Goal: Task Accomplishment & Management: Use online tool/utility

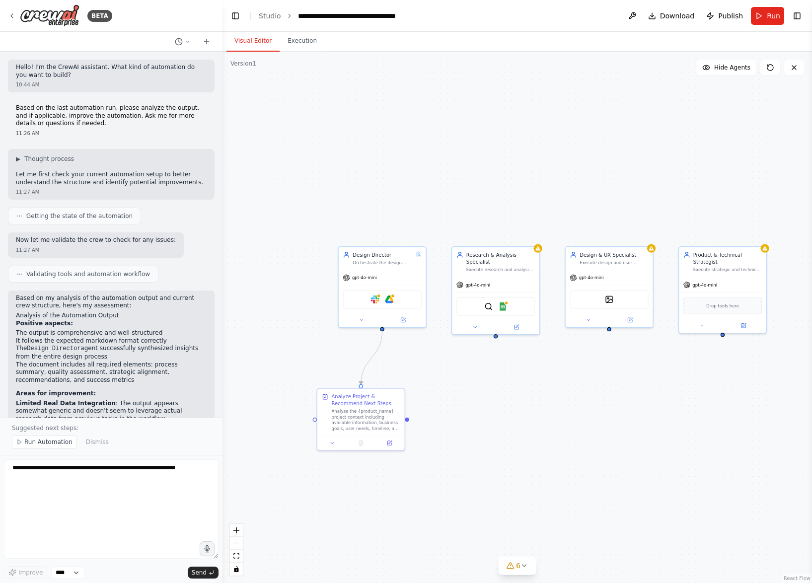
scroll to position [3900, 0]
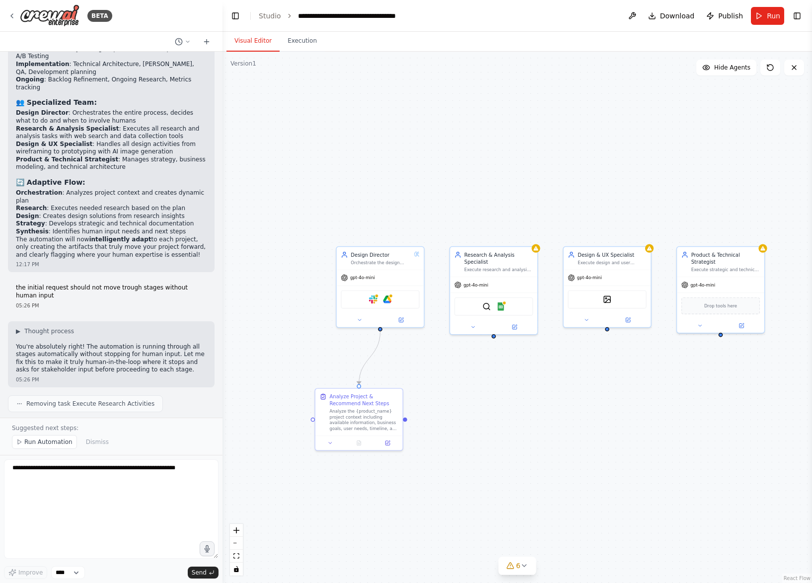
drag, startPoint x: 443, startPoint y: 338, endPoint x: 415, endPoint y: 334, distance: 27.6
click at [415, 334] on div ".deletable-edge-delete-btn { width: 20px; height: 20px; border: 0px solid #ffff…" at bounding box center [518, 317] width 590 height 531
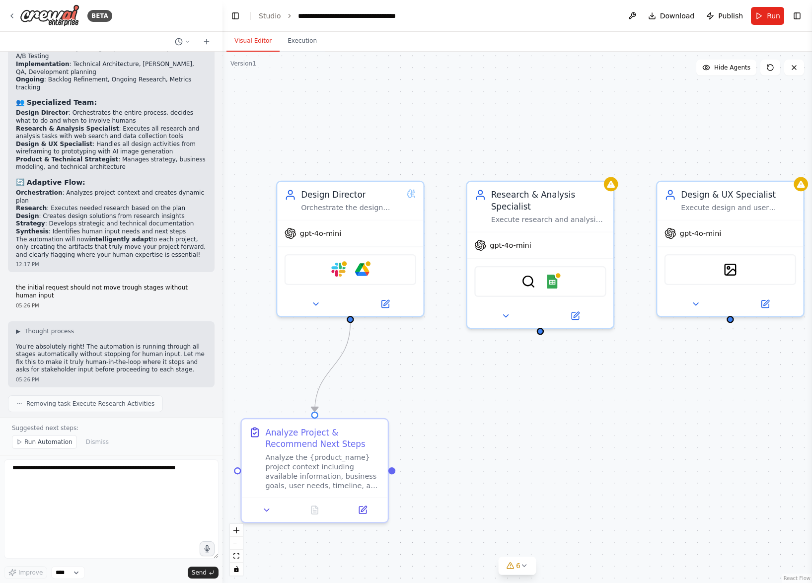
drag, startPoint x: 415, startPoint y: 334, endPoint x: 516, endPoint y: 334, distance: 100.8
click at [516, 334] on div ".deletable-edge-delete-btn { width: 20px; height: 20px; border: 0px solid #ffff…" at bounding box center [518, 317] width 590 height 531
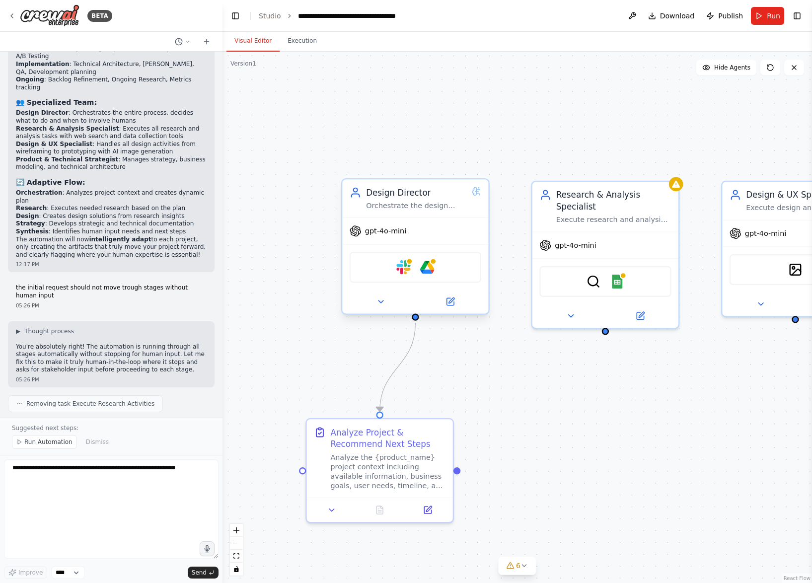
click at [423, 197] on div "Design Director" at bounding box center [416, 193] width 101 height 12
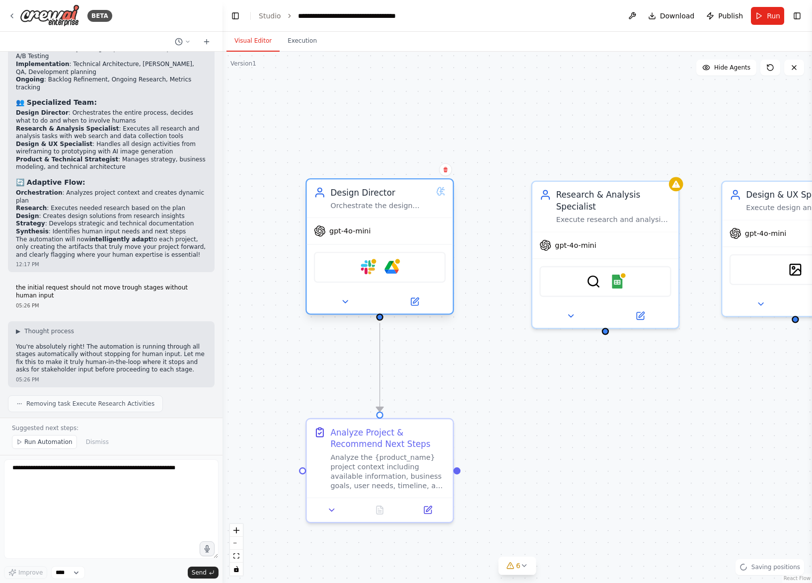
drag, startPoint x: 443, startPoint y: 203, endPoint x: 406, endPoint y: 203, distance: 37.3
click at [406, 203] on div "Orchestrate the design process for {product_name} by analyzing project context,…" at bounding box center [380, 205] width 101 height 9
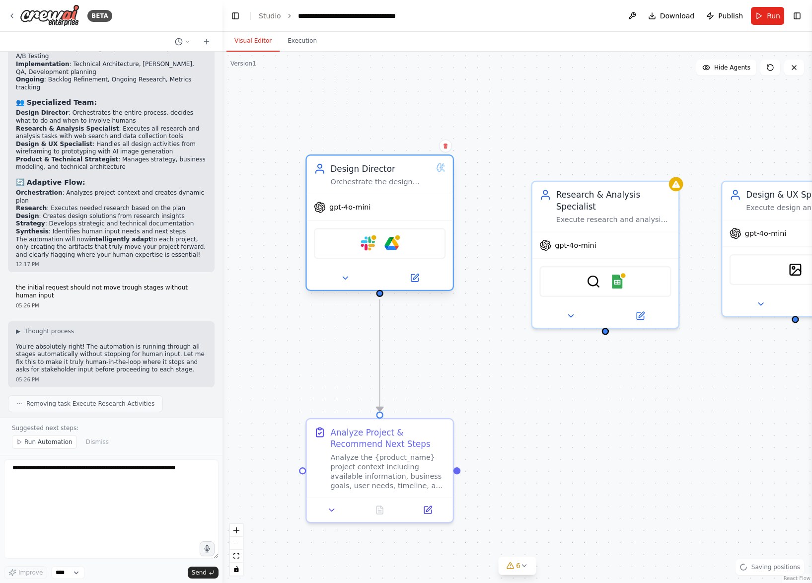
drag, startPoint x: 406, startPoint y: 203, endPoint x: 360, endPoint y: 193, distance: 46.8
click at [360, 187] on div "Orchestrate the design process for {product_name} by analyzing project context,…" at bounding box center [380, 181] width 101 height 9
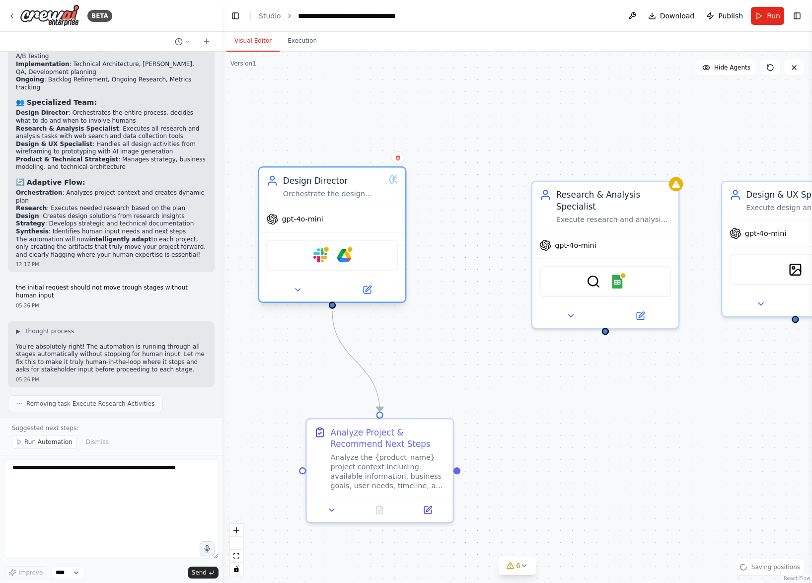
click at [394, 182] on icon at bounding box center [394, 182] width 3 height 1
drag, startPoint x: 458, startPoint y: 340, endPoint x: 408, endPoint y: 340, distance: 49.7
click at [411, 340] on div ".deletable-edge-delete-btn { width: 20px; height: 20px; border: 0px solid #ffff…" at bounding box center [518, 317] width 590 height 531
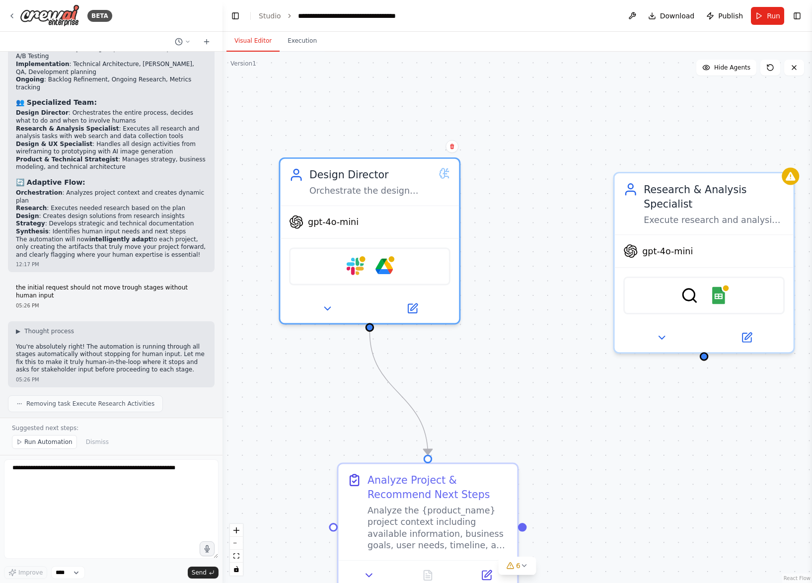
drag, startPoint x: 474, startPoint y: 206, endPoint x: 565, endPoint y: 224, distance: 92.5
click at [565, 224] on div ".deletable-edge-delete-btn { width: 20px; height: 20px; border: 0px solid #ffff…" at bounding box center [518, 317] width 590 height 531
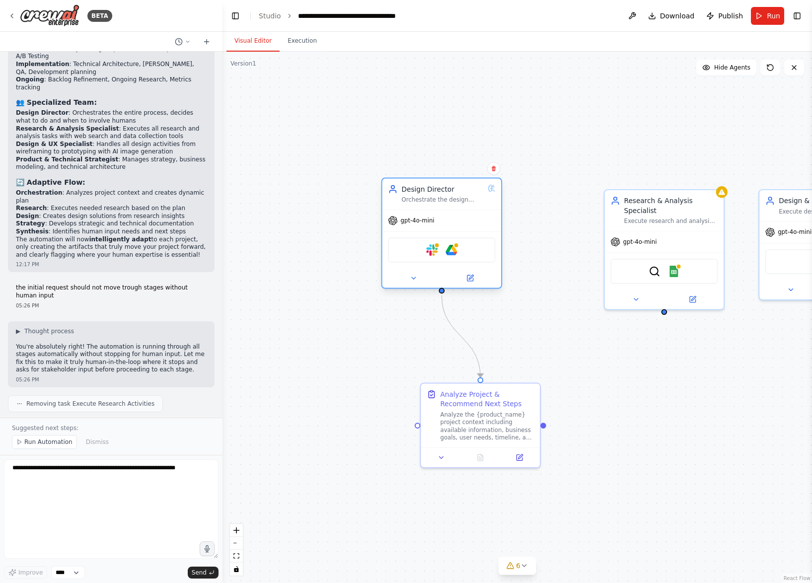
click at [433, 195] on div "Design Director Orchestrate the design process for {product_name} by analyzing …" at bounding box center [443, 193] width 82 height 19
click at [410, 280] on icon at bounding box center [414, 278] width 8 height 8
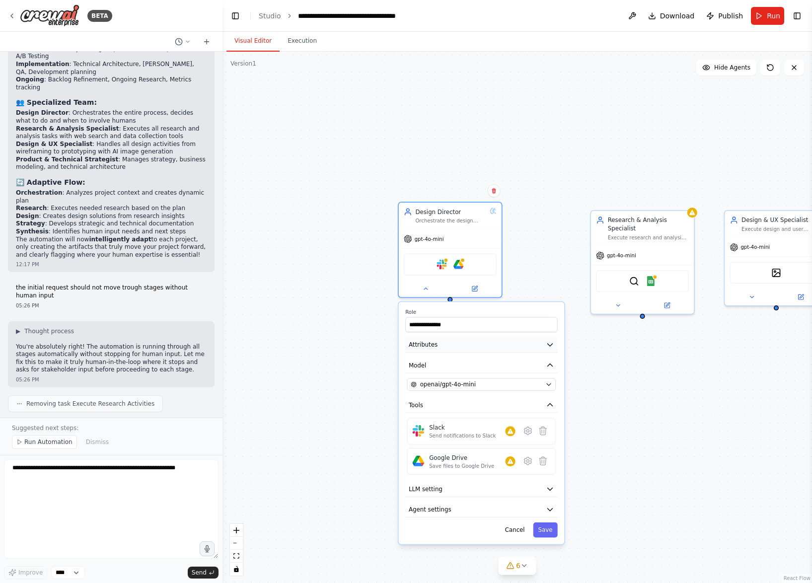
click at [491, 349] on button "Attributes" at bounding box center [481, 344] width 152 height 15
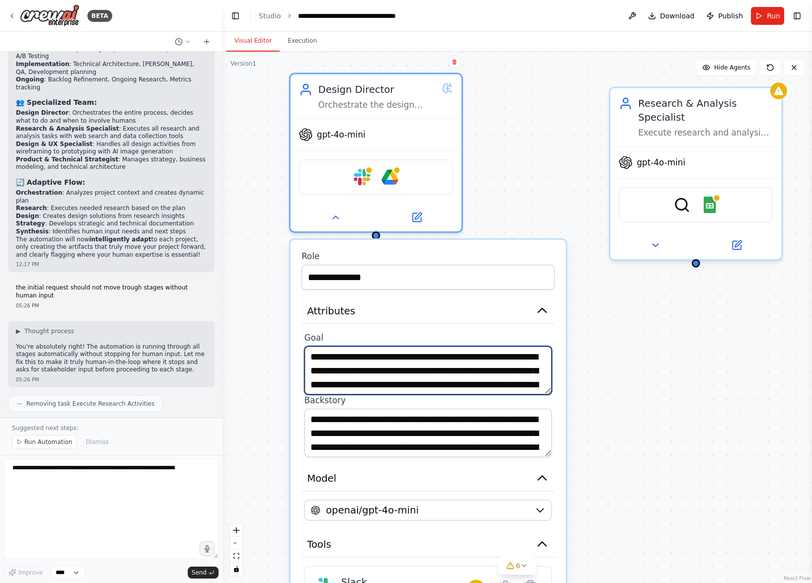
click at [408, 377] on textarea "**********" at bounding box center [428, 370] width 248 height 49
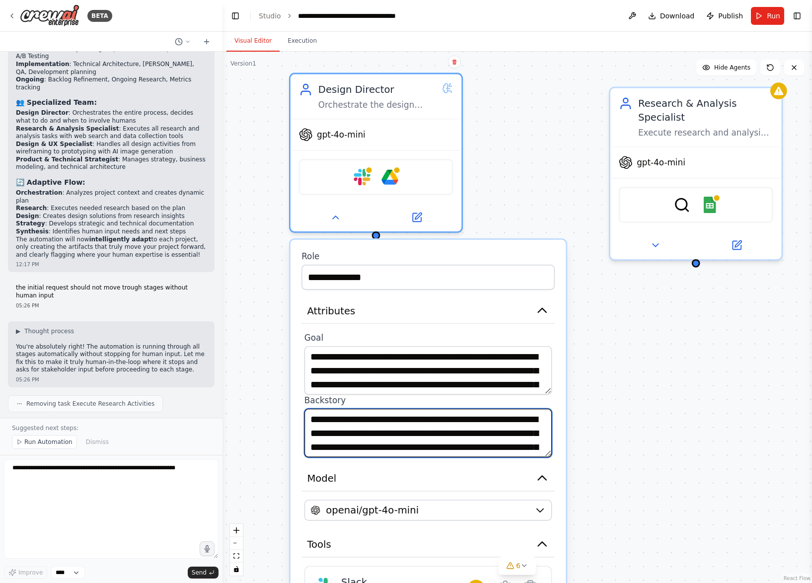
click at [412, 409] on textarea "**********" at bounding box center [428, 433] width 248 height 49
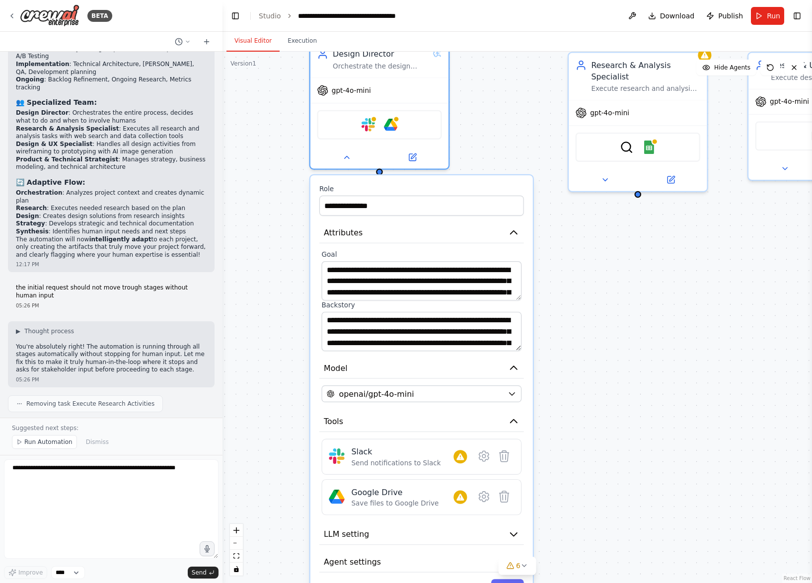
drag, startPoint x: 634, startPoint y: 427, endPoint x: 588, endPoint y: 326, distance: 110.5
click at [588, 326] on div "**********" at bounding box center [518, 317] width 590 height 531
click at [537, 369] on div "**********" at bounding box center [518, 317] width 590 height 531
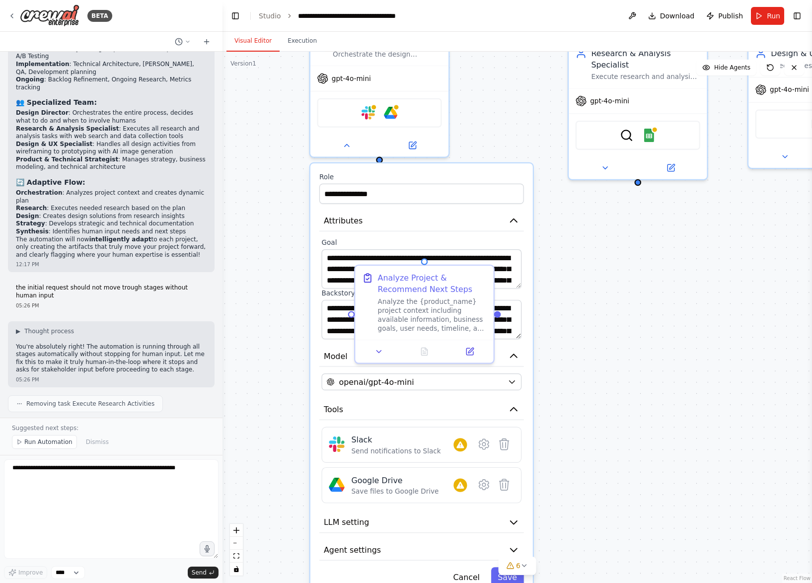
drag, startPoint x: 580, startPoint y: 382, endPoint x: 579, endPoint y: 339, distance: 42.7
click at [579, 341] on div "**********" at bounding box center [518, 317] width 590 height 531
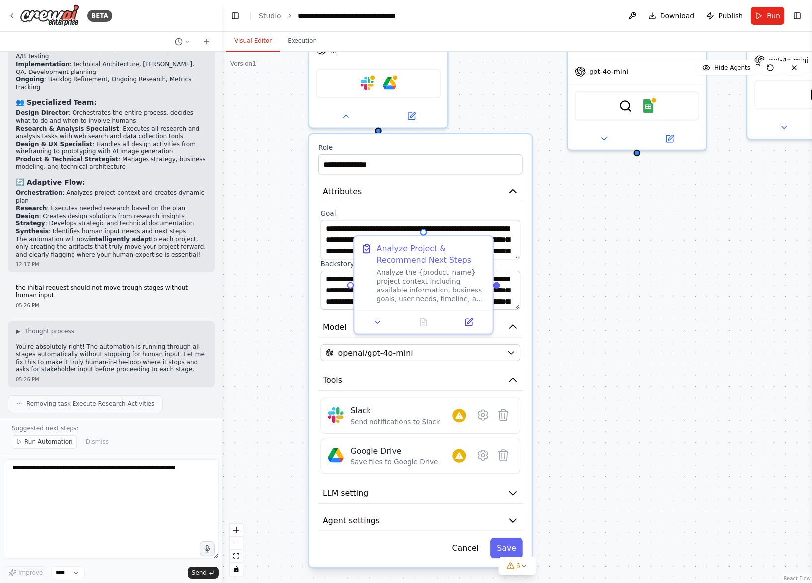
click at [558, 347] on div "**********" at bounding box center [518, 317] width 590 height 531
click at [511, 349] on icon "button" at bounding box center [511, 352] width 9 height 9
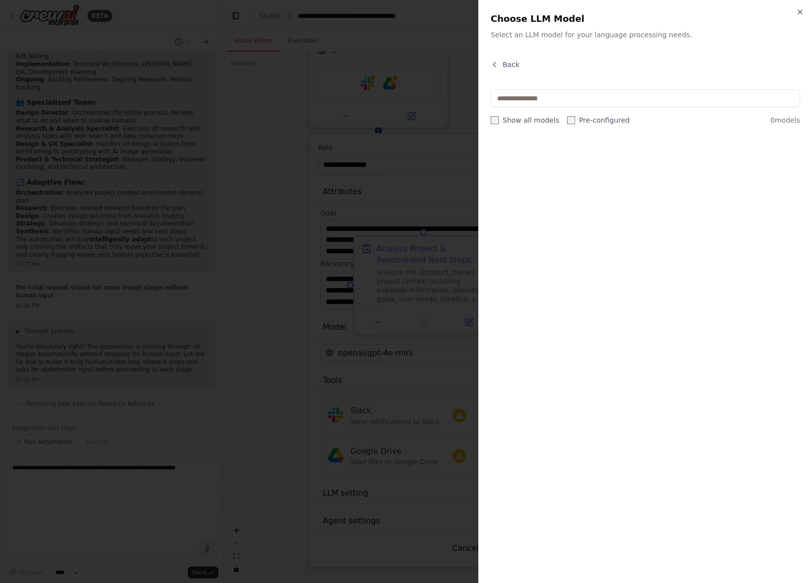
click at [427, 165] on div at bounding box center [406, 291] width 812 height 583
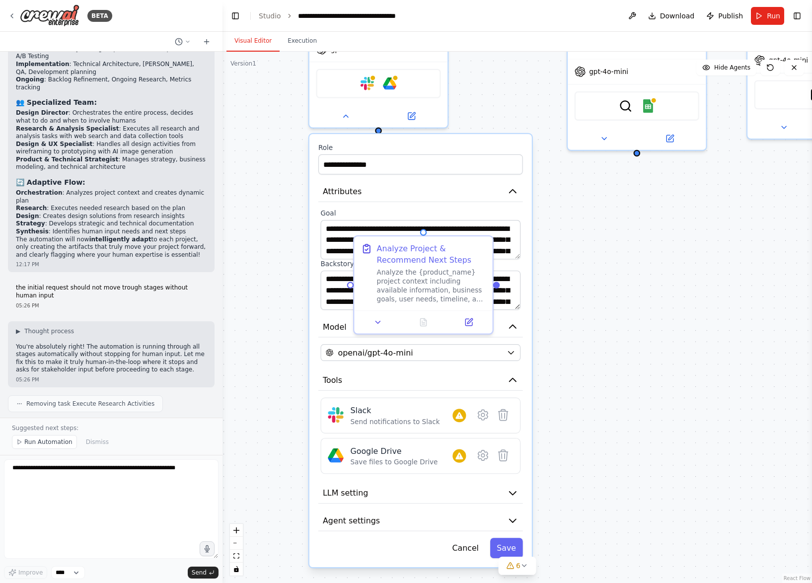
click at [286, 373] on div "**********" at bounding box center [518, 317] width 590 height 531
drag, startPoint x: 287, startPoint y: 376, endPoint x: 279, endPoint y: 281, distance: 95.2
click at [279, 280] on div "**********" at bounding box center [518, 317] width 590 height 531
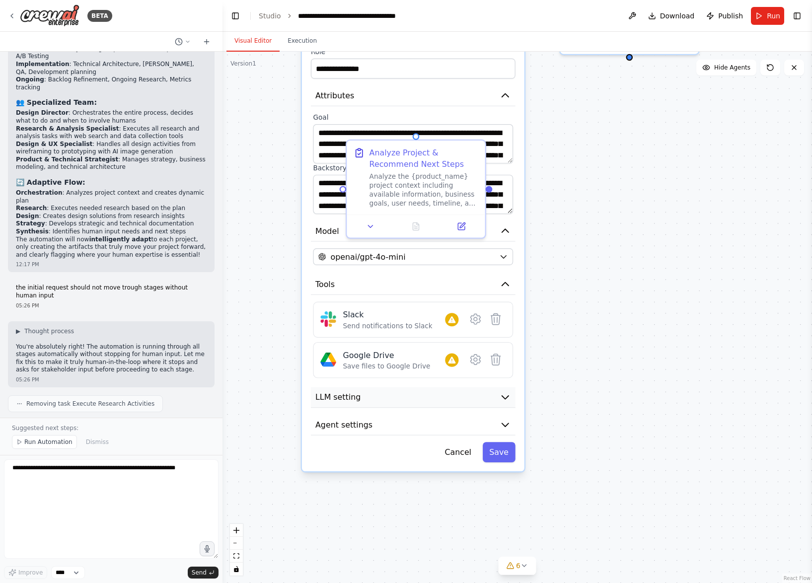
click at [378, 402] on button "LLM setting" at bounding box center [413, 397] width 205 height 21
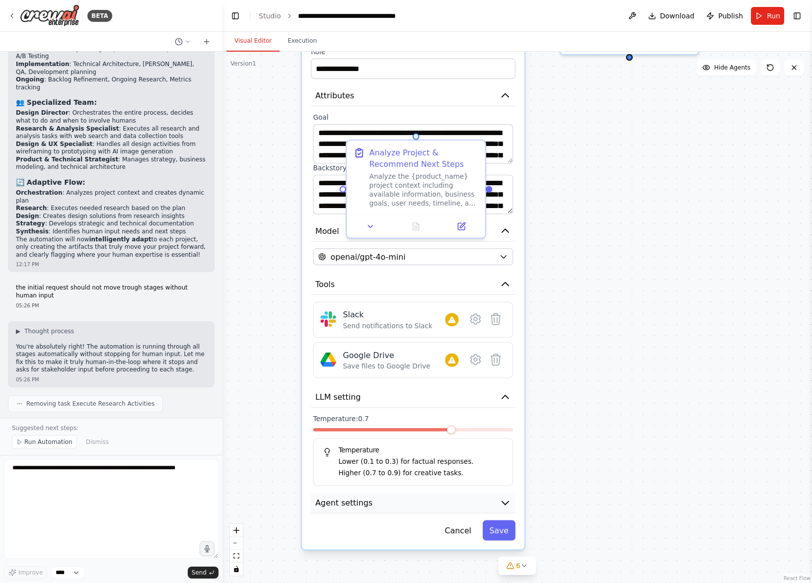
click at [395, 512] on button "Agent settings" at bounding box center [413, 503] width 205 height 21
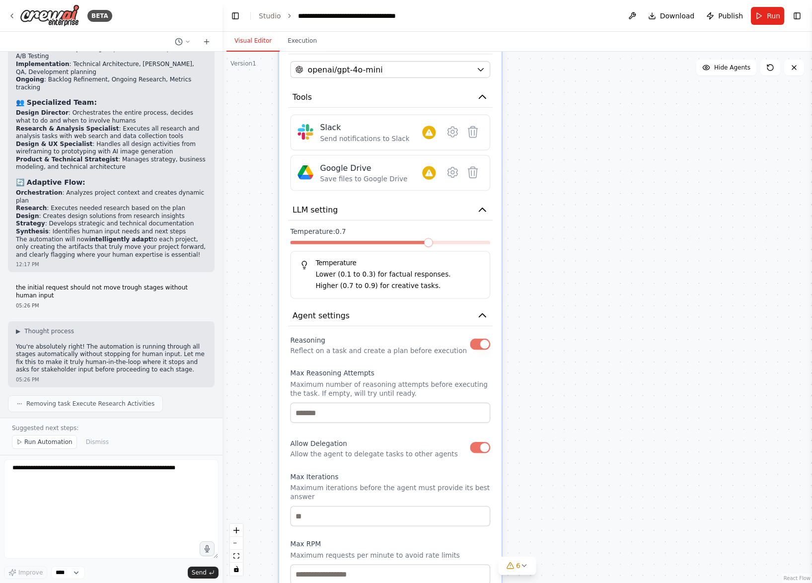
drag, startPoint x: 556, startPoint y: 405, endPoint x: 533, endPoint y: 168, distance: 238.0
click at [533, 168] on div "**********" at bounding box center [518, 317] width 590 height 531
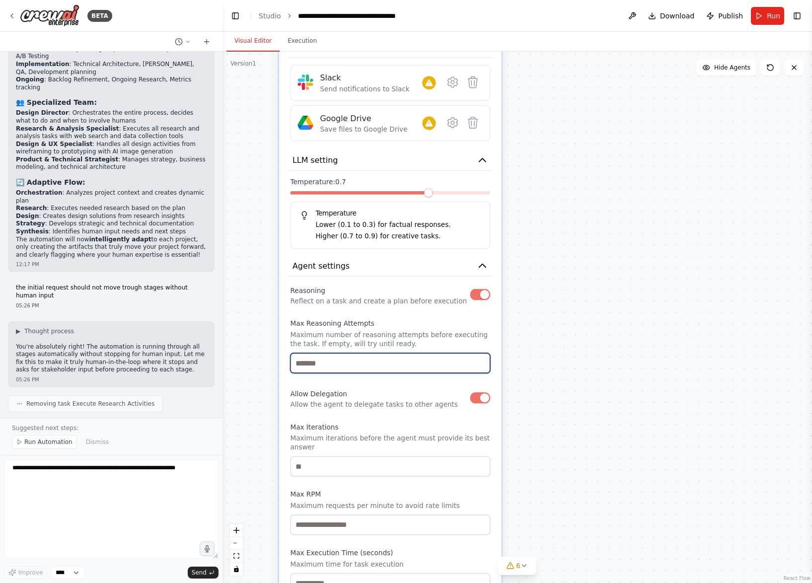
click at [418, 368] on input "number" at bounding box center [390, 363] width 200 height 20
drag, startPoint x: 535, startPoint y: 356, endPoint x: 535, endPoint y: 237, distance: 119.2
click at [535, 237] on div "**********" at bounding box center [518, 317] width 590 height 531
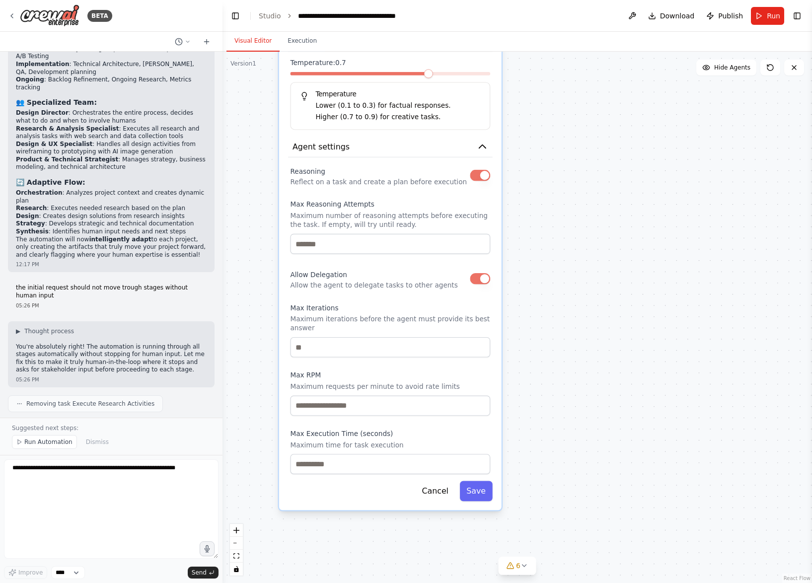
drag, startPoint x: 532, startPoint y: 259, endPoint x: 532, endPoint y: 253, distance: 6.5
click at [532, 253] on div "**********" at bounding box center [518, 317] width 590 height 531
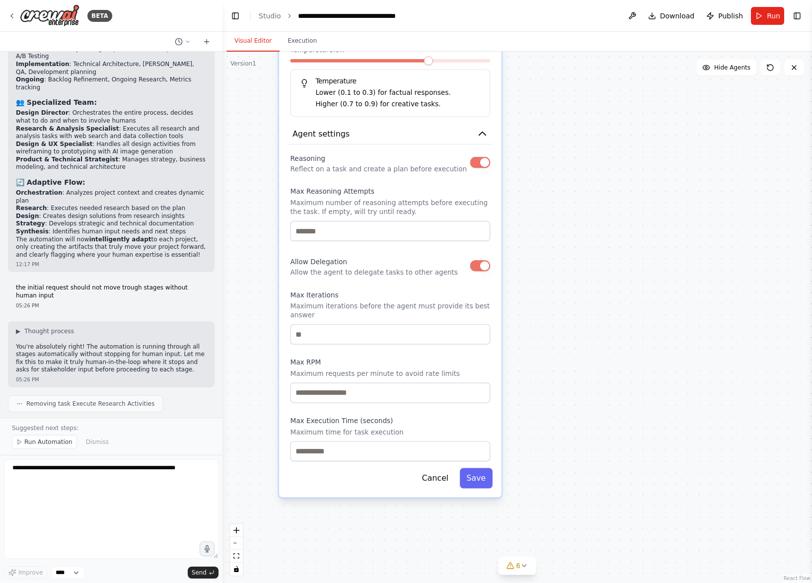
click at [528, 279] on div "**********" at bounding box center [518, 317] width 590 height 531
click at [312, 42] on button "Execution" at bounding box center [302, 41] width 45 height 21
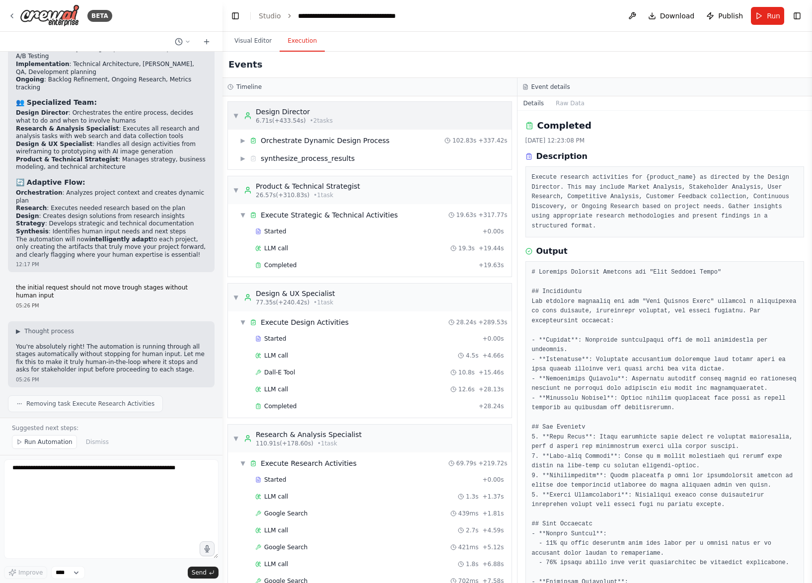
scroll to position [0, 0]
click at [238, 182] on div "▼ Product & Technical Strategist 26.57s (+310.83s) • 1 task" at bounding box center [296, 190] width 127 height 18
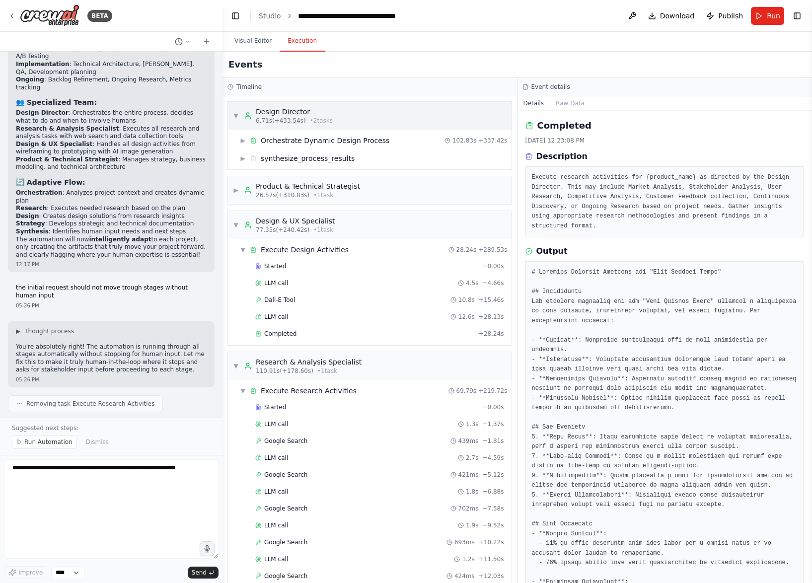
click at [234, 115] on span "▼" at bounding box center [236, 116] width 6 height 8
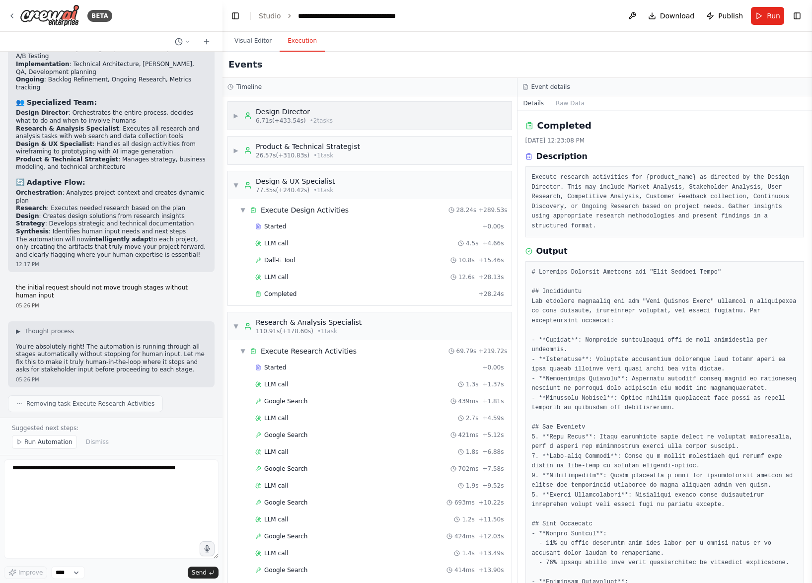
click at [243, 113] on div "▶ Design Director 6.71s (+433.54s) • 2 task s" at bounding box center [283, 116] width 100 height 18
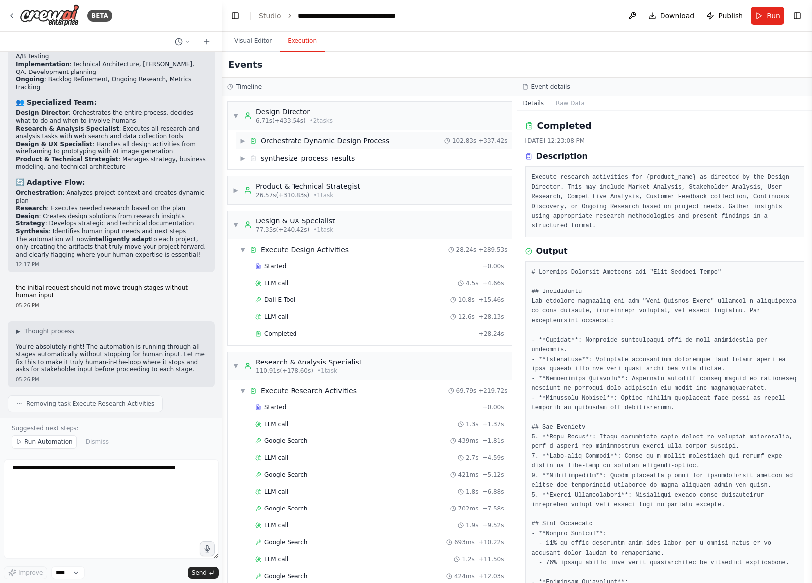
click at [289, 144] on div "Orchestrate Dynamic Design Process" at bounding box center [325, 141] width 129 height 10
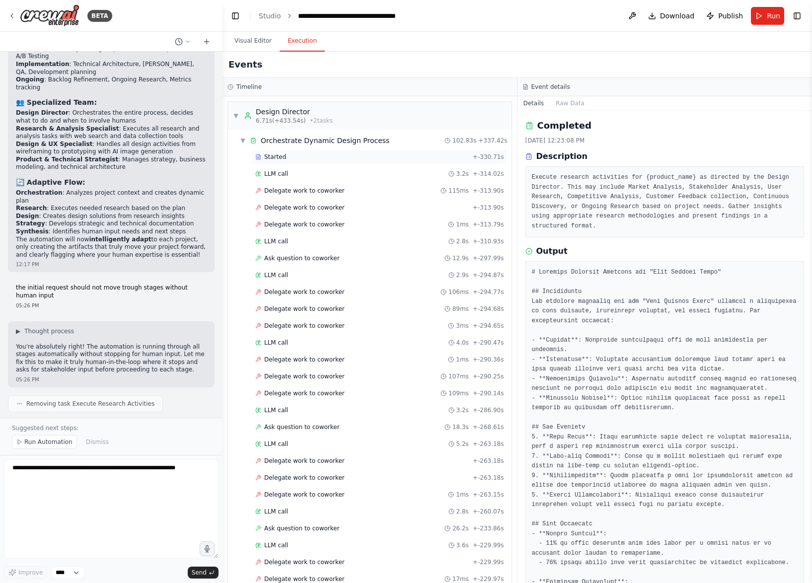
click at [286, 158] on div "Started" at bounding box center [362, 157] width 214 height 8
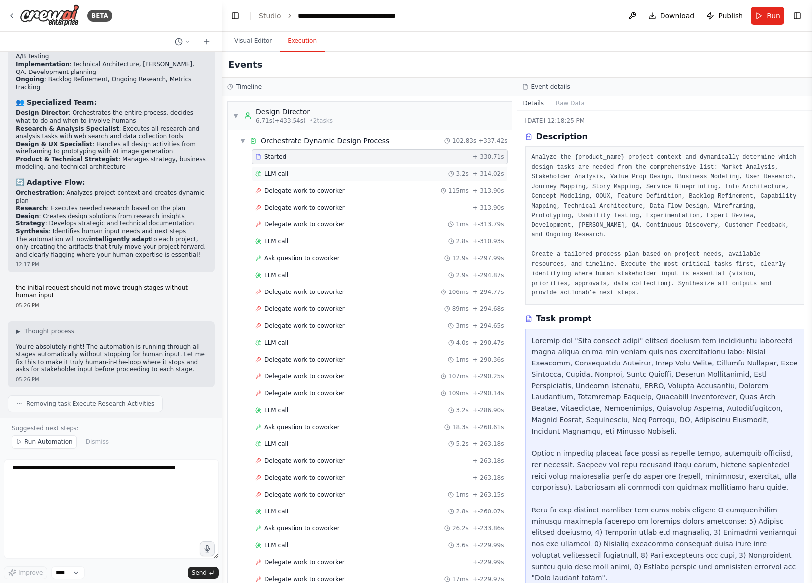
click at [320, 179] on div "LLM call 3.2s + -314.02s" at bounding box center [380, 173] width 256 height 15
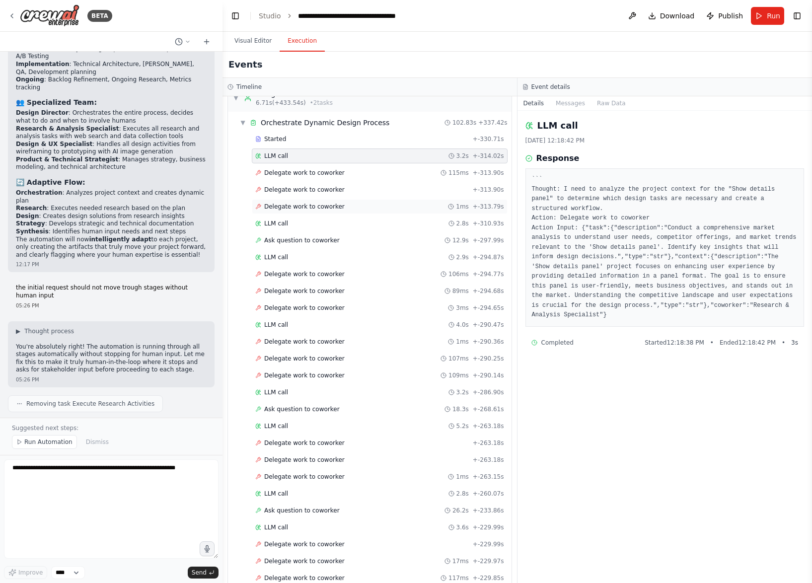
click at [394, 209] on div "Delegate work to coworker 1ms + -313.79s" at bounding box center [379, 207] width 249 height 8
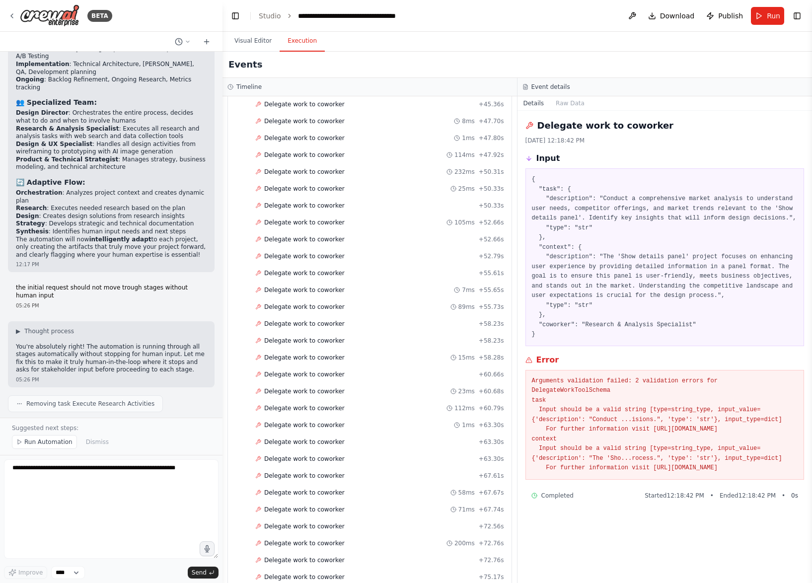
click at [385, 284] on div "Delegate work to coworker 7ms + 55.65s" at bounding box center [380, 290] width 256 height 15
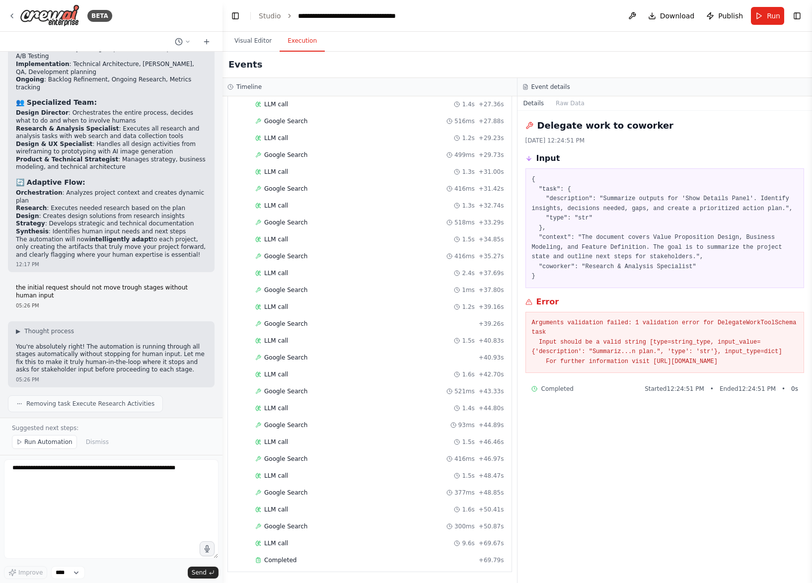
scroll to position [0, 0]
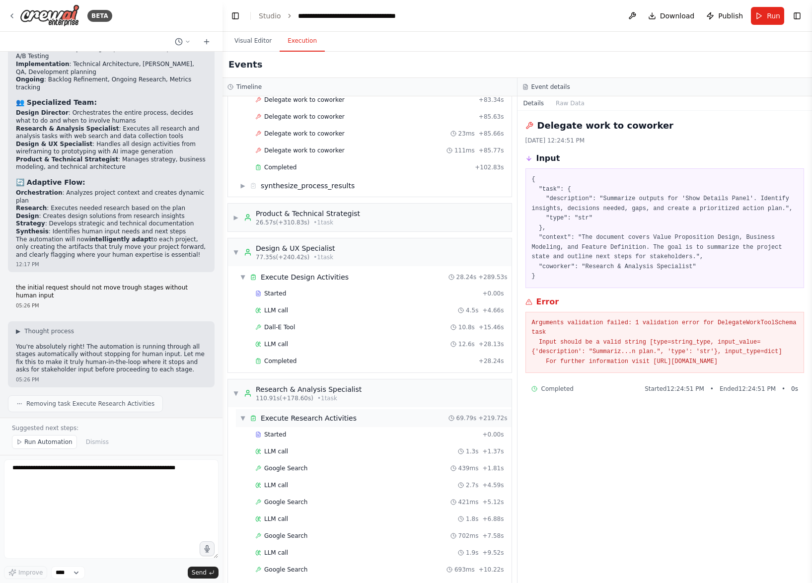
click at [342, 414] on div "Execute Research Activities" at bounding box center [309, 418] width 96 height 10
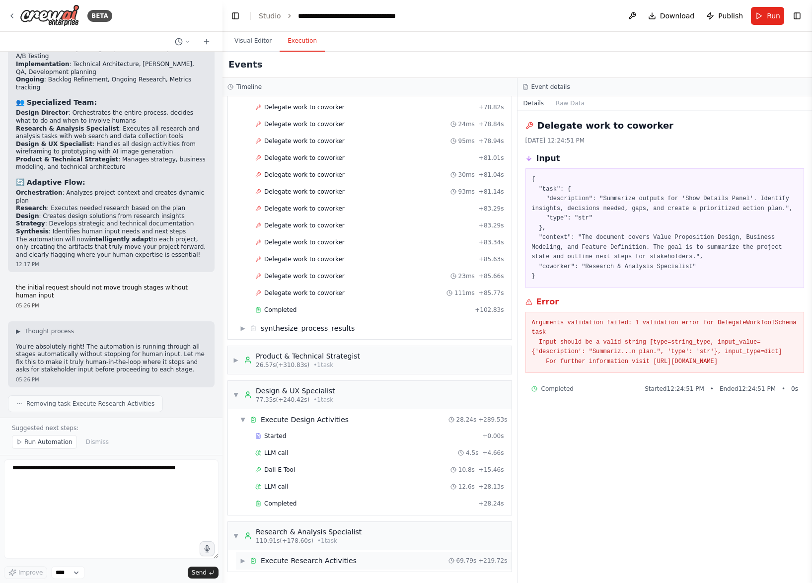
scroll to position [1654, 0]
click at [347, 349] on div "▶ Product & Technical Strategist 26.57s (+310.83s) • 1 task" at bounding box center [370, 360] width 284 height 28
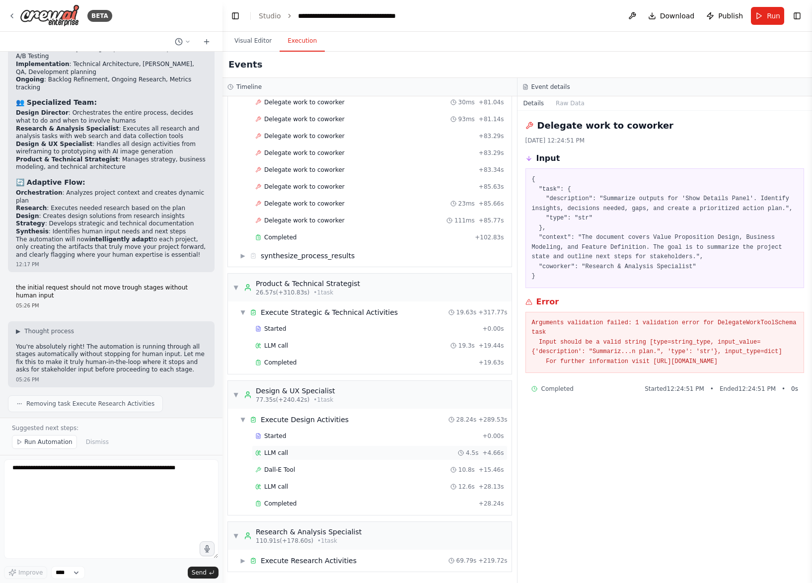
scroll to position [0, 0]
click at [325, 529] on div "Research & Analysis Specialist" at bounding box center [309, 532] width 106 height 10
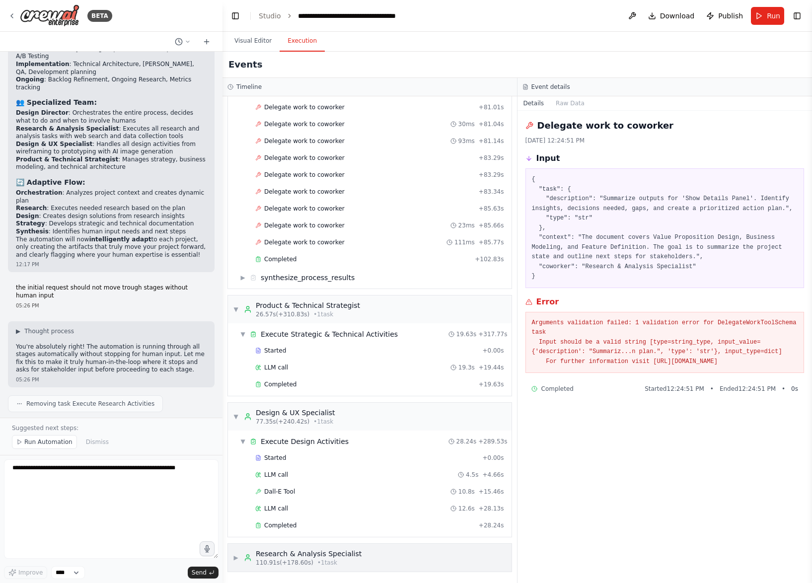
click at [321, 546] on div "▶ Research & Analysis Specialist 110.91s (+178.60s) • 1 task" at bounding box center [370, 558] width 284 height 28
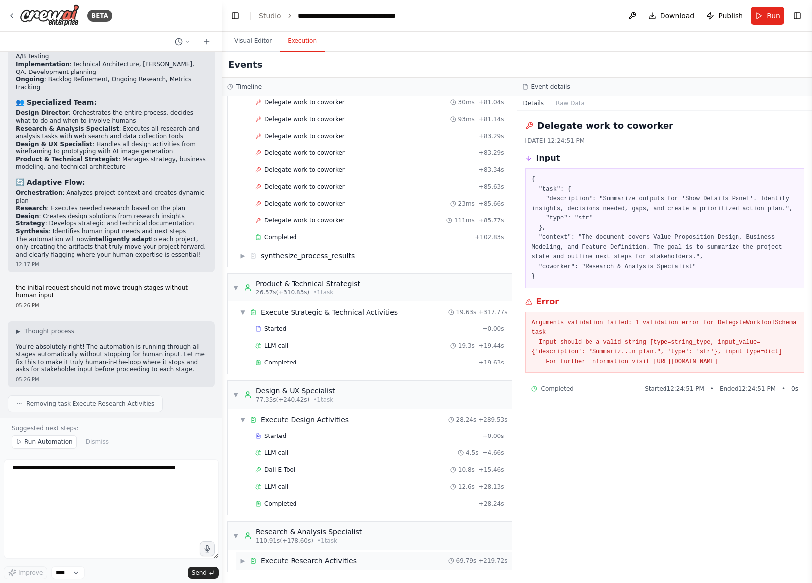
click at [307, 560] on div "Execute Research Activities" at bounding box center [309, 561] width 96 height 10
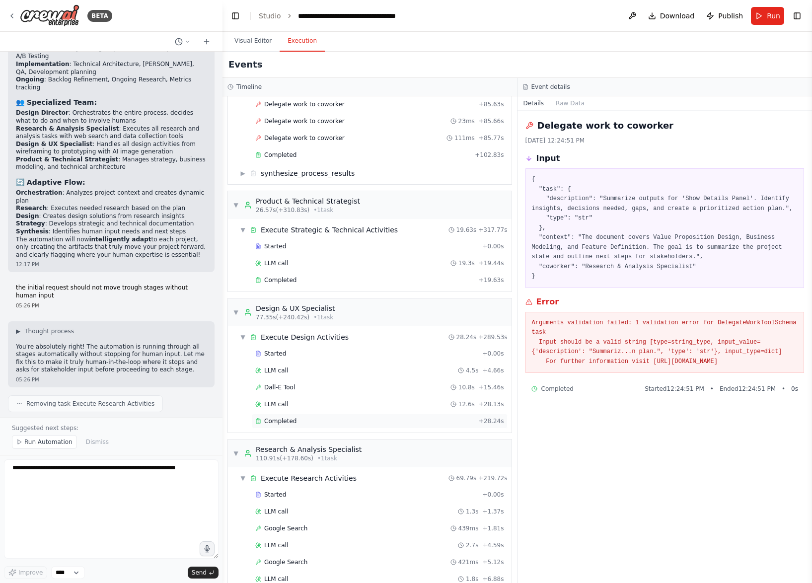
scroll to position [1995, 0]
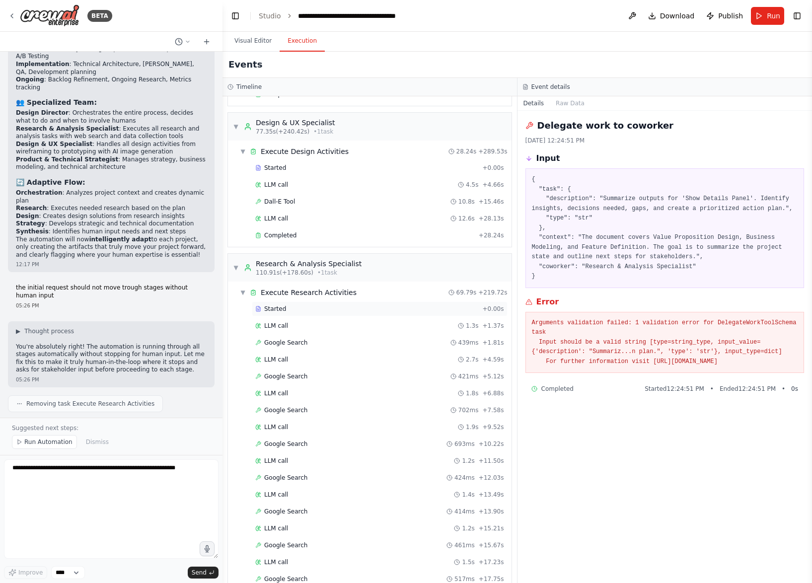
click at [358, 305] on div "Started" at bounding box center [366, 309] width 223 height 8
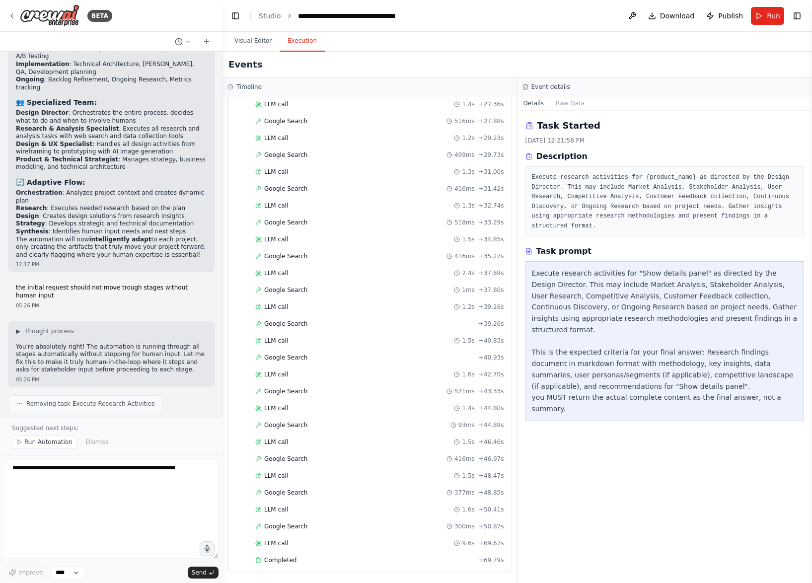
scroll to position [2622, 0]
click at [320, 560] on div "Completed" at bounding box center [365, 560] width 220 height 8
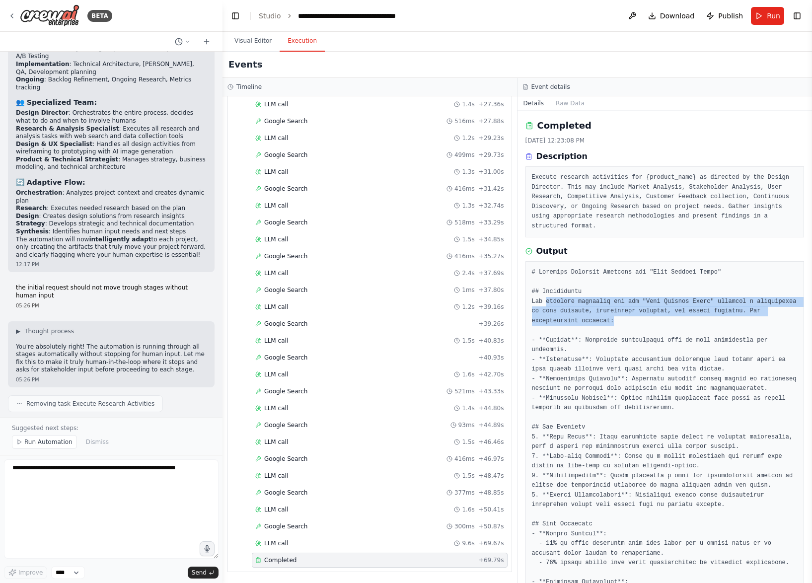
drag, startPoint x: 545, startPoint y: 299, endPoint x: 672, endPoint y: 316, distance: 127.8
drag, startPoint x: 643, startPoint y: 298, endPoint x: 736, endPoint y: 298, distance: 92.4
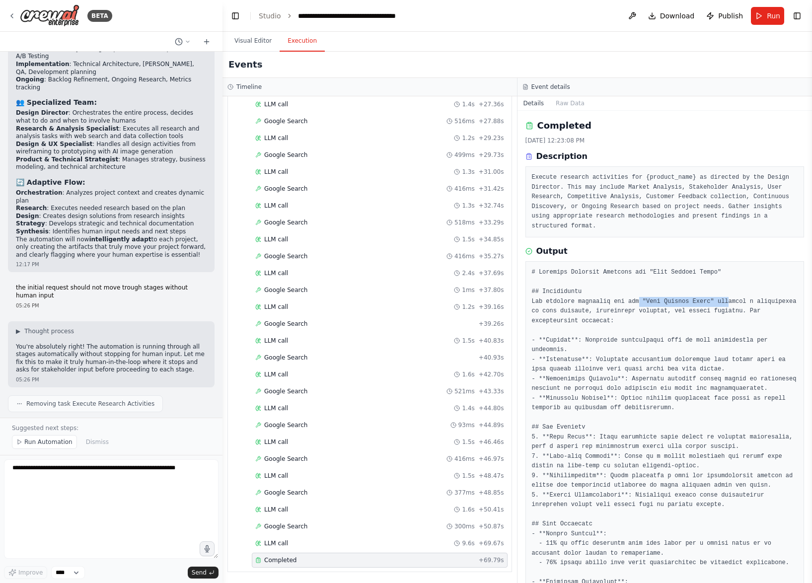
drag, startPoint x: 718, startPoint y: 302, endPoint x: 631, endPoint y: 317, distance: 87.7
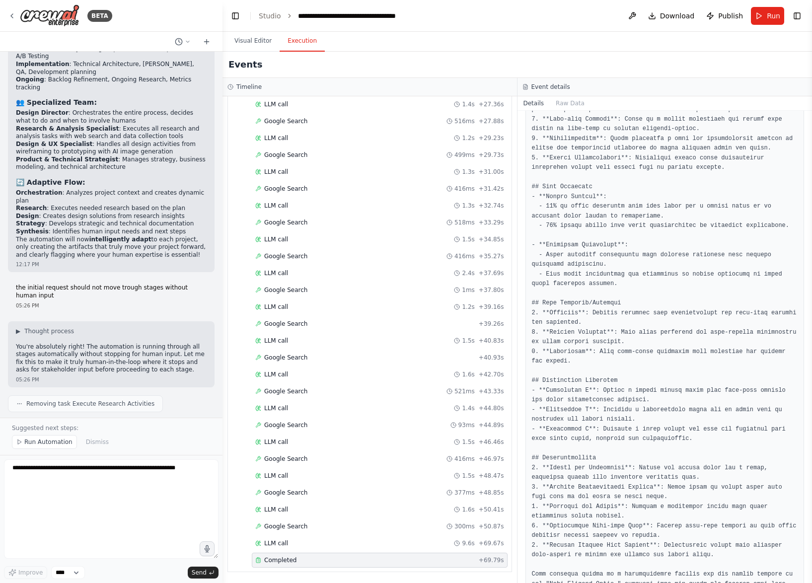
scroll to position [366, 0]
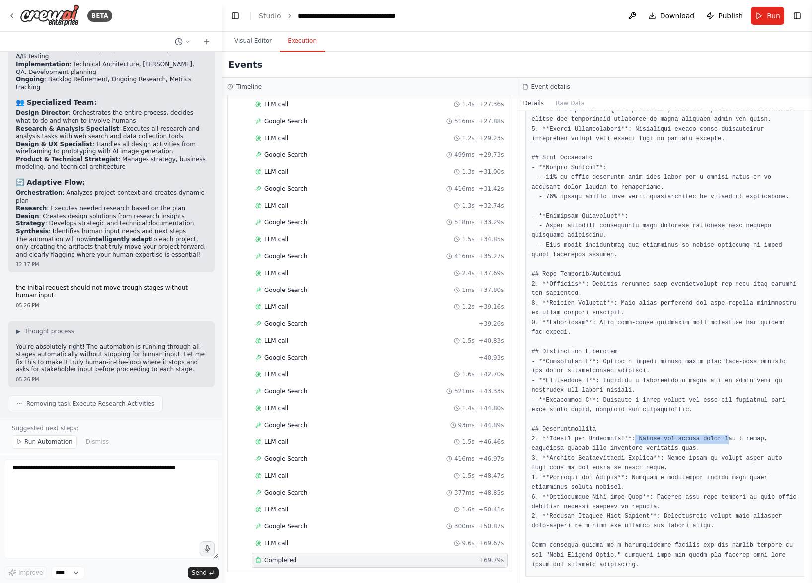
drag, startPoint x: 640, startPoint y: 432, endPoint x: 734, endPoint y: 437, distance: 93.5
click at [734, 437] on pre at bounding box center [665, 236] width 266 height 669
drag, startPoint x: 729, startPoint y: 439, endPoint x: 644, endPoint y: 429, distance: 85.6
click at [644, 429] on pre at bounding box center [665, 236] width 266 height 669
